Goal: Navigation & Orientation: Understand site structure

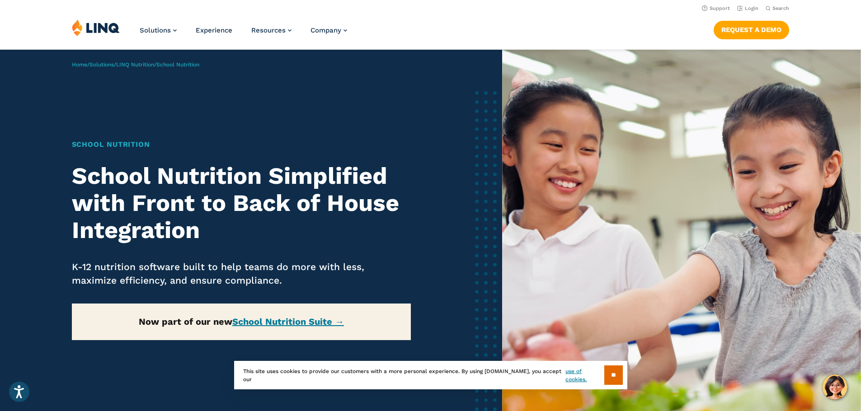
click at [93, 33] on img at bounding box center [96, 27] width 48 height 17
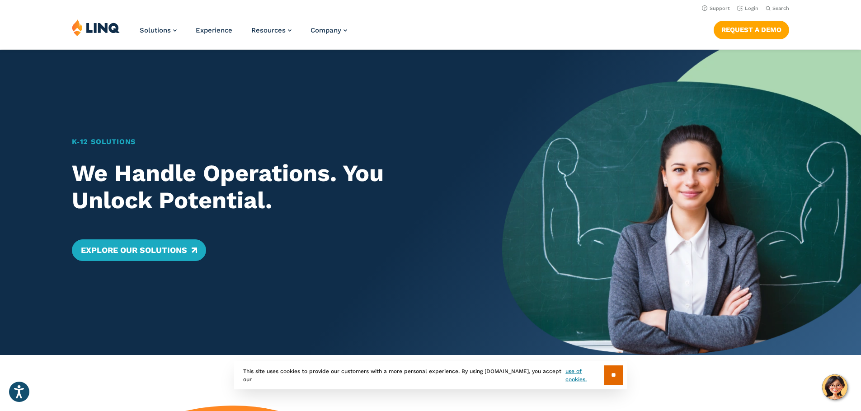
click at [621, 179] on img at bounding box center [681, 203] width 359 height 306
